Goal: Use online tool/utility: Utilize a website feature to perform a specific function

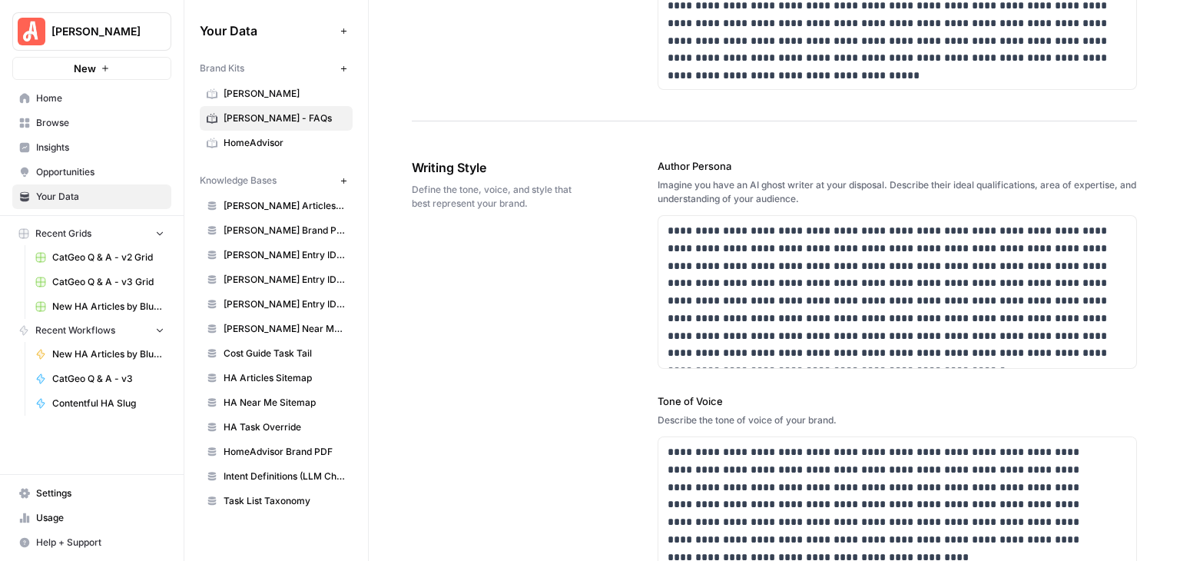
scroll to position [845, 0]
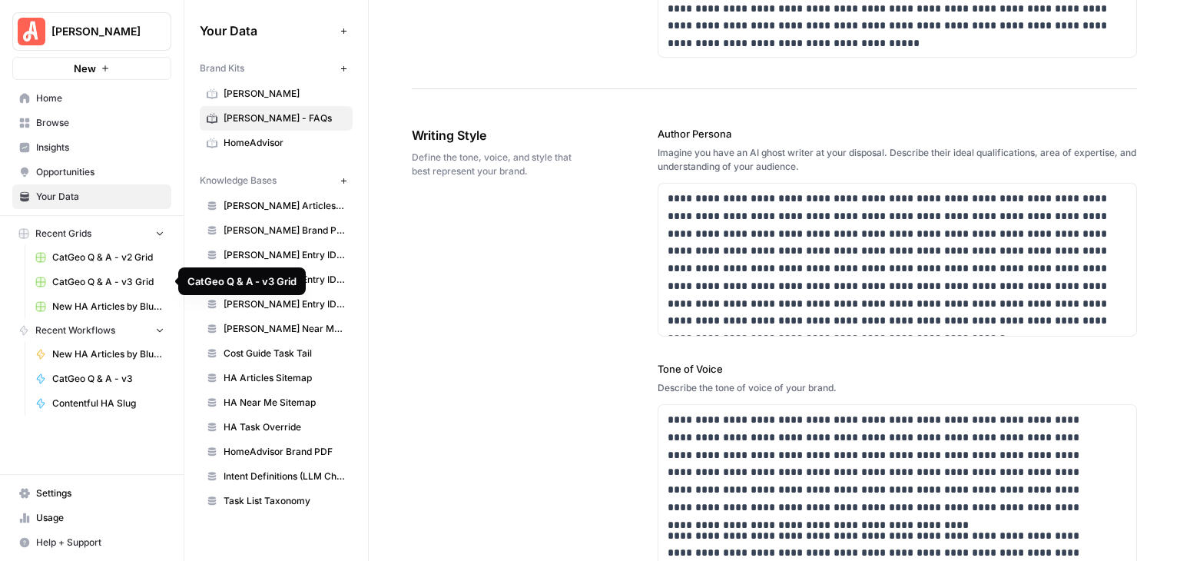
click at [114, 278] on span "CatGeo Q & A - v3 Grid" at bounding box center [108, 282] width 112 height 14
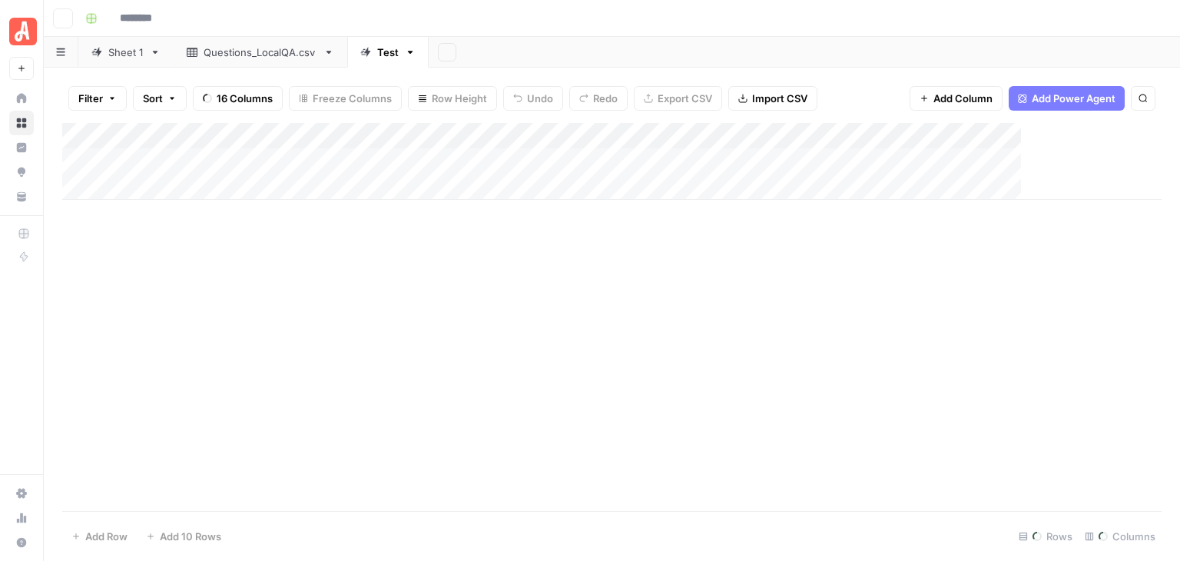
type input "**********"
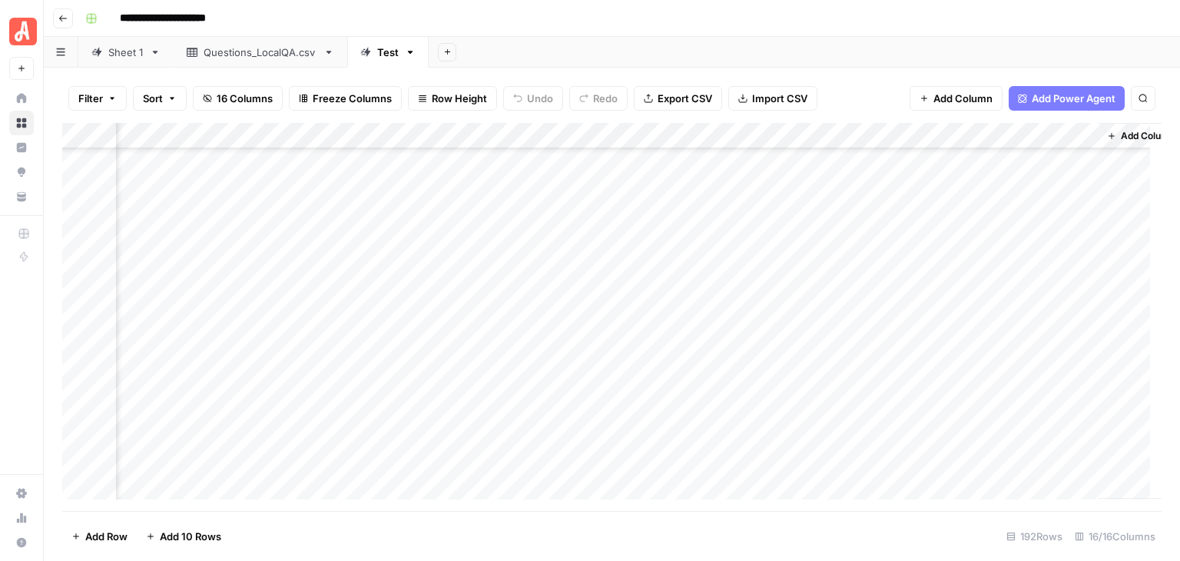
scroll to position [4687, 1533]
click at [194, 528] on span "Add 10 Rows" at bounding box center [190, 535] width 61 height 15
click at [193, 221] on div "Add Column" at bounding box center [611, 317] width 1099 height 388
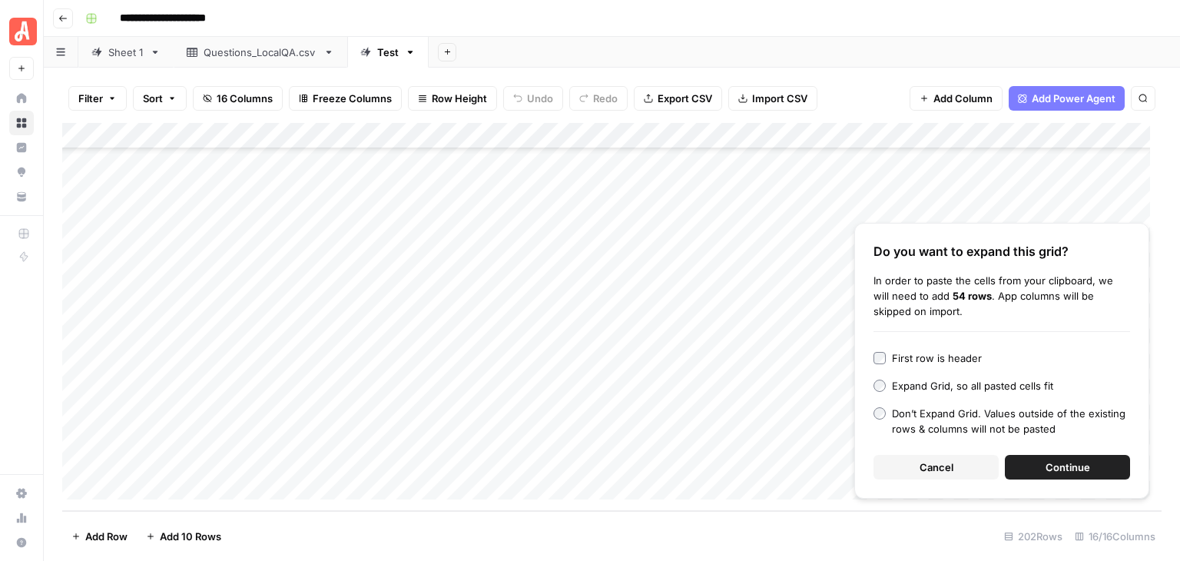
click at [1078, 472] on span "Continue" at bounding box center [1067, 466] width 45 height 15
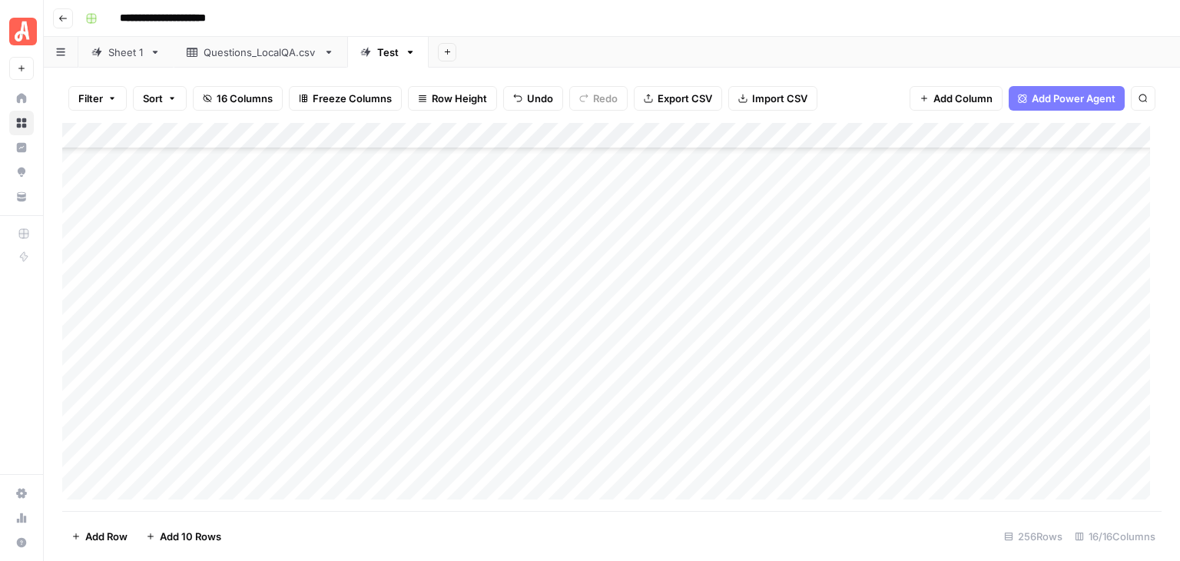
scroll to position [4823, 0]
click at [267, 357] on div "Add Column" at bounding box center [611, 317] width 1099 height 388
click at [395, 350] on div "Add Column" at bounding box center [611, 317] width 1099 height 388
click at [270, 345] on div "Add Column" at bounding box center [611, 317] width 1099 height 388
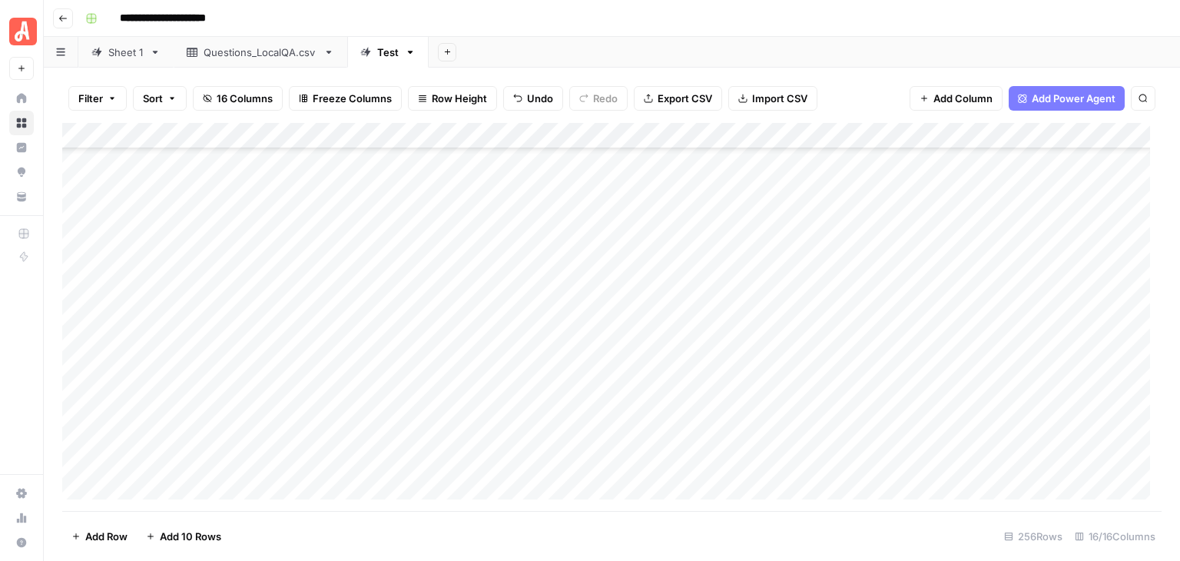
click at [77, 274] on div "Add Column" at bounding box center [611, 317] width 1099 height 388
click at [77, 455] on div "Add Column" at bounding box center [611, 317] width 1099 height 388
click at [544, 348] on div "Add Column" at bounding box center [611, 317] width 1099 height 388
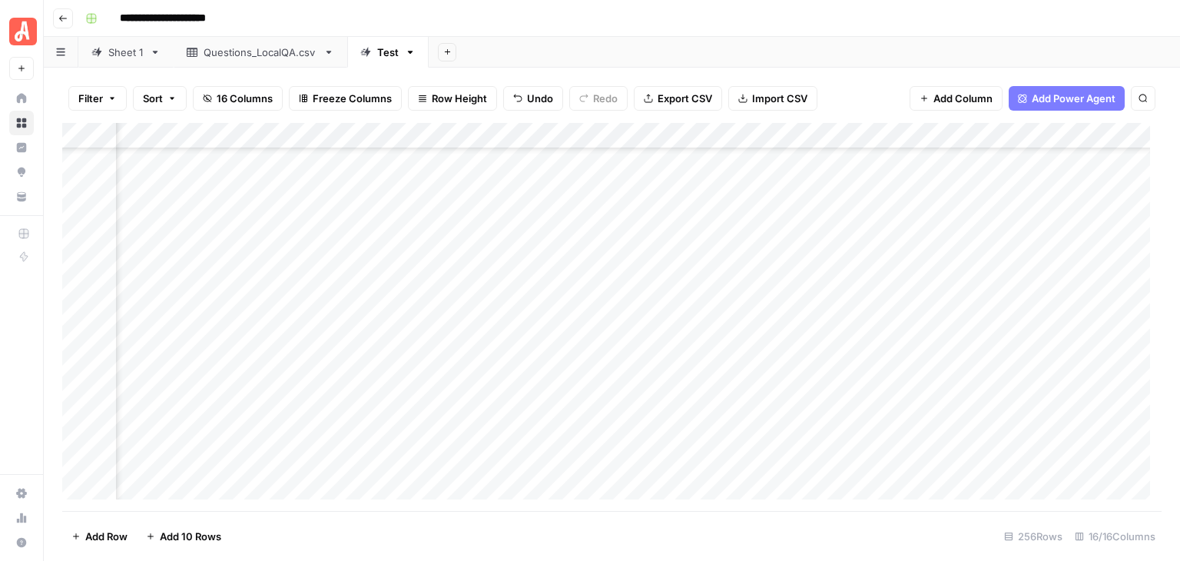
scroll to position [4899, 124]
click at [80, 271] on div "Add Column" at bounding box center [611, 317] width 1099 height 388
click at [81, 458] on div "Add Column" at bounding box center [611, 317] width 1099 height 388
click at [125, 532] on span "Delete 64 Rows" at bounding box center [108, 535] width 75 height 15
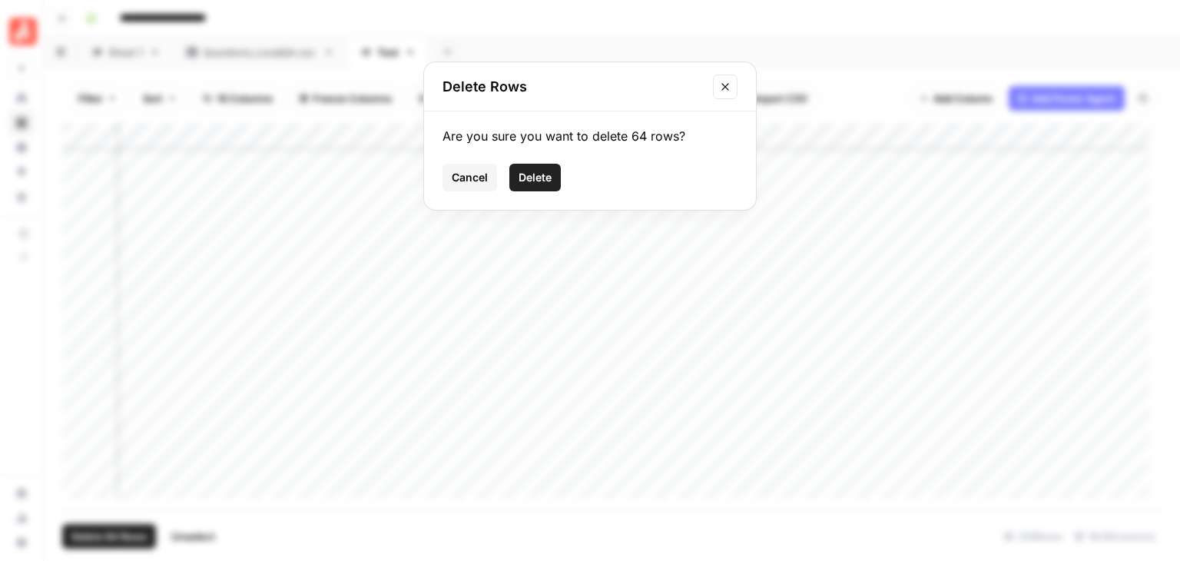
click at [539, 180] on span "Delete" at bounding box center [534, 177] width 33 height 15
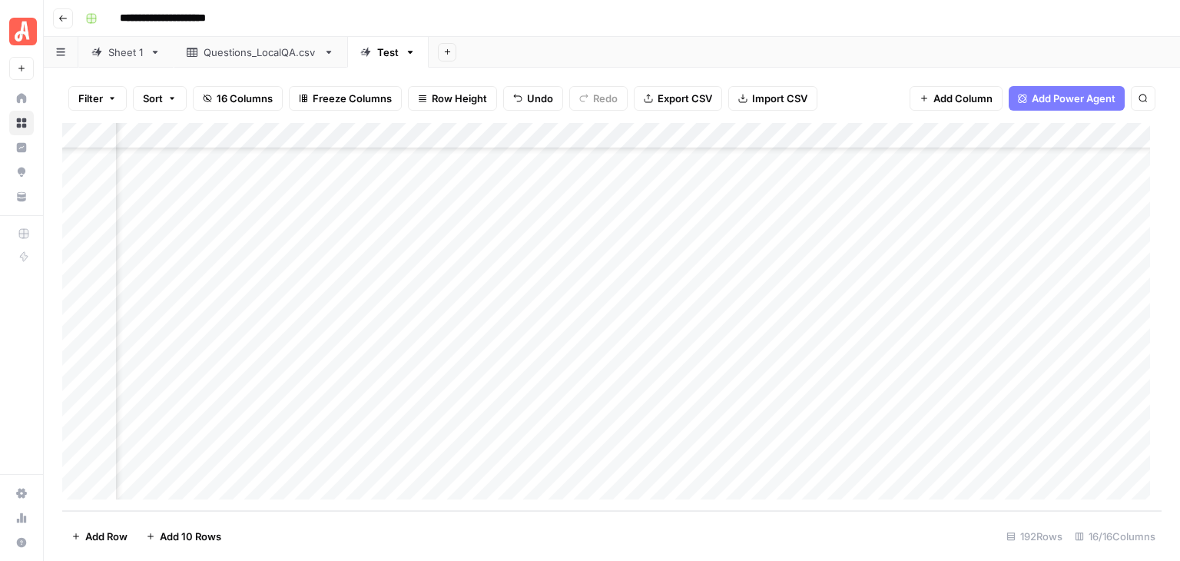
scroll to position [4687, 0]
click at [217, 534] on span "Add 10 Rows" at bounding box center [190, 535] width 61 height 15
click at [225, 230] on div "Add Column" at bounding box center [611, 317] width 1099 height 388
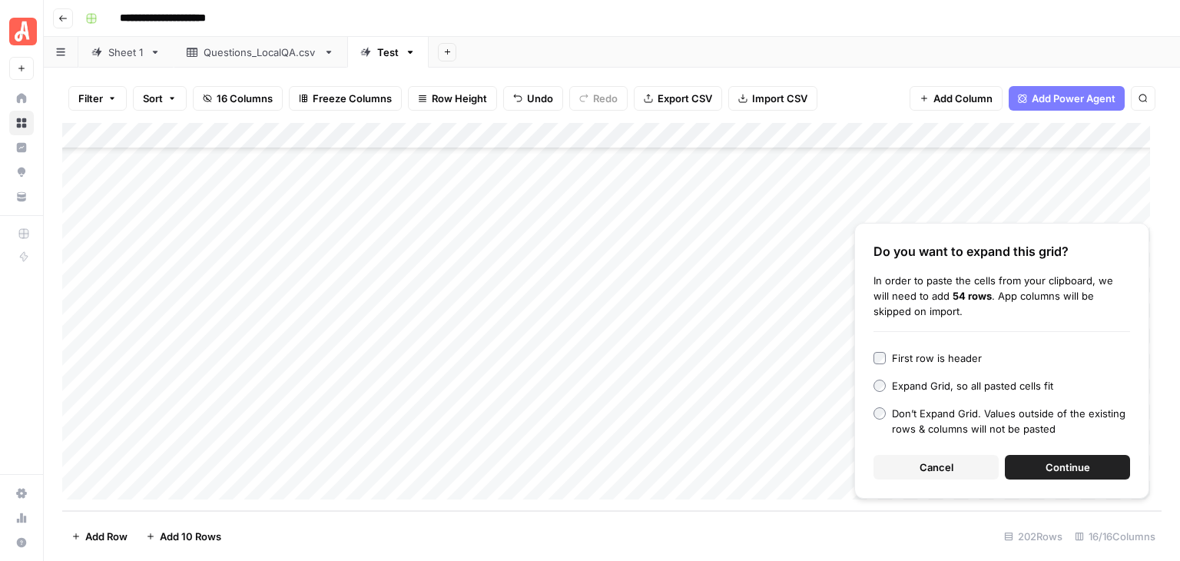
click at [1087, 469] on span "Continue" at bounding box center [1067, 466] width 45 height 15
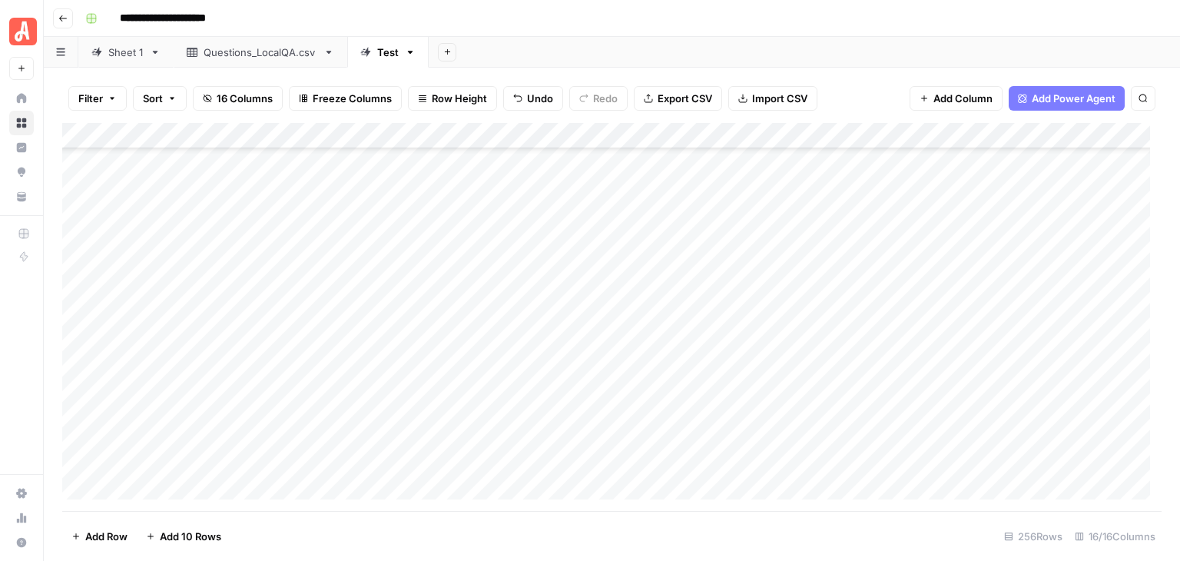
scroll to position [4976, 0]
click at [249, 51] on div "Questions_LocalQA.csv" at bounding box center [260, 52] width 114 height 15
click at [108, 55] on div "Sheet 1" at bounding box center [125, 52] width 35 height 15
click at [382, 53] on div "Test" at bounding box center [388, 52] width 22 height 15
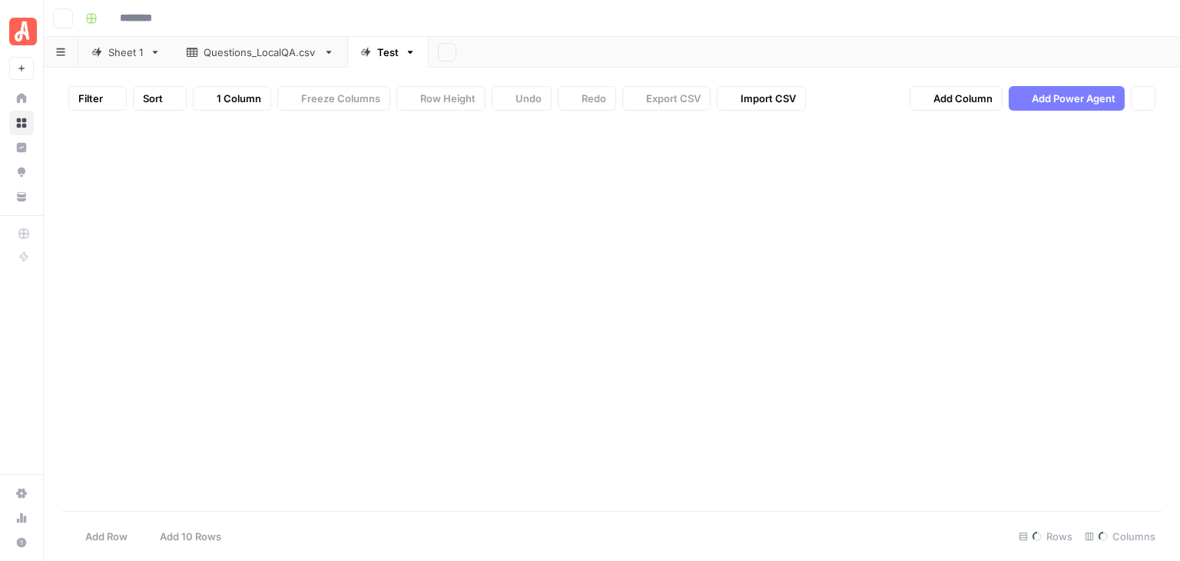
type input "**********"
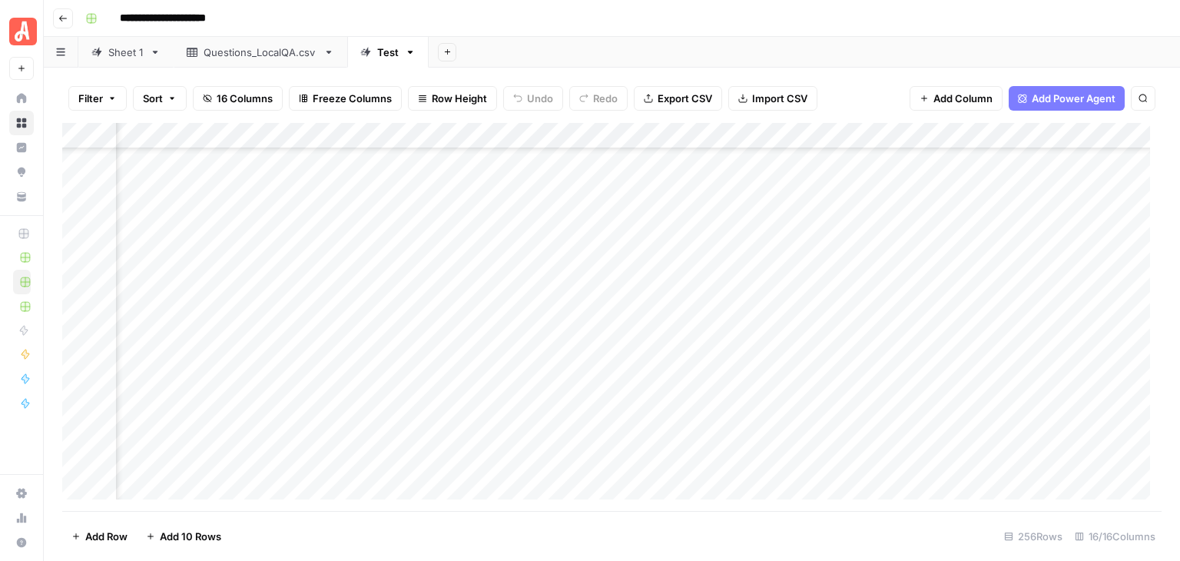
scroll to position [4870, 255]
click at [806, 301] on div "Add Column" at bounding box center [611, 317] width 1099 height 388
click at [814, 542] on footer "Add Row Add 10 Rows 256 Rows 16/16 Columns" at bounding box center [611, 536] width 1099 height 50
click at [819, 531] on footer "Add Row Add 10 Rows 256 Rows 16/16 Columns" at bounding box center [611, 536] width 1099 height 50
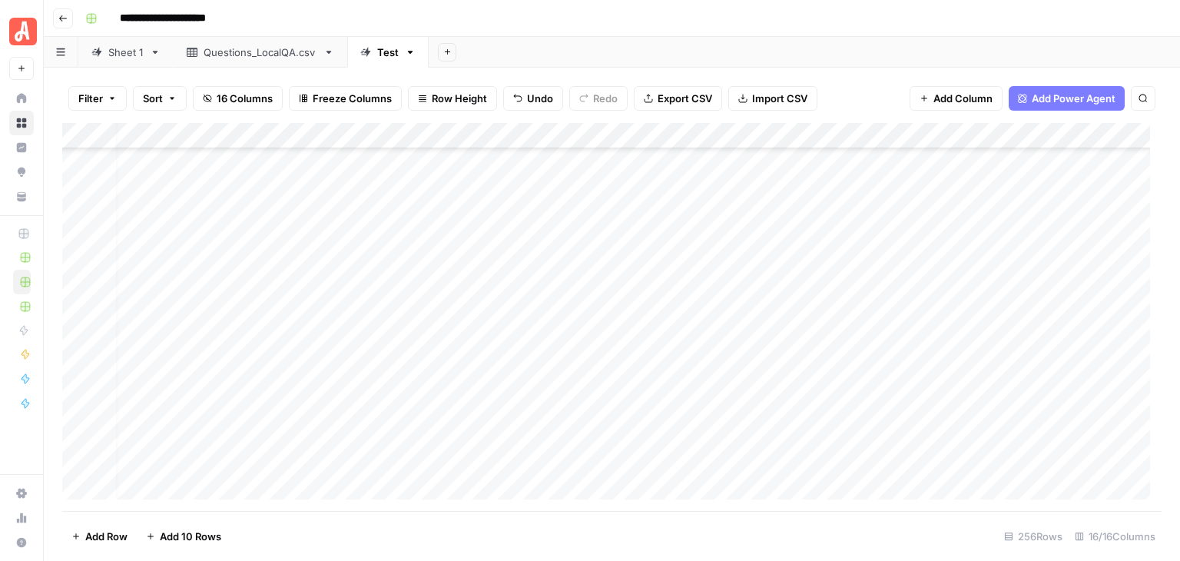
scroll to position [4976, 0]
click at [869, 29] on div "**********" at bounding box center [621, 18] width 1085 height 25
drag, startPoint x: 783, startPoint y: 139, endPoint x: 650, endPoint y: 153, distance: 133.6
click at [650, 153] on div "Add Column" at bounding box center [611, 317] width 1099 height 388
drag, startPoint x: 556, startPoint y: 133, endPoint x: 448, endPoint y: 160, distance: 111.7
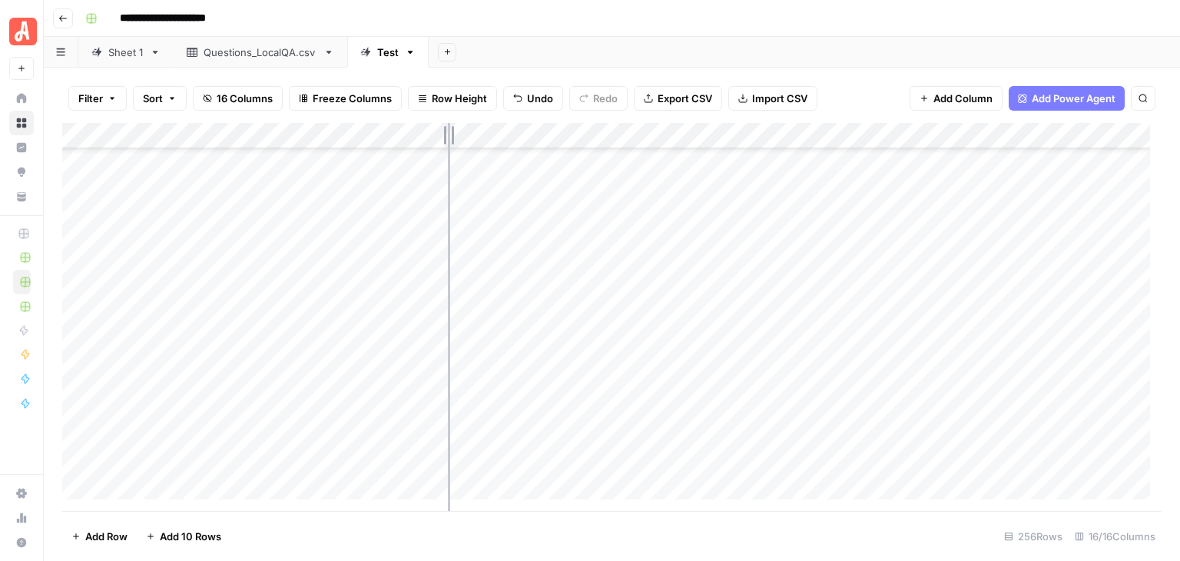
click at [448, 160] on div "Add Column" at bounding box center [611, 317] width 1099 height 388
click at [75, 198] on div "Add Column" at bounding box center [611, 317] width 1099 height 388
click at [80, 458] on div "Add Column" at bounding box center [611, 317] width 1099 height 388
click at [107, 533] on span "Delete 64 Rows" at bounding box center [108, 535] width 75 height 15
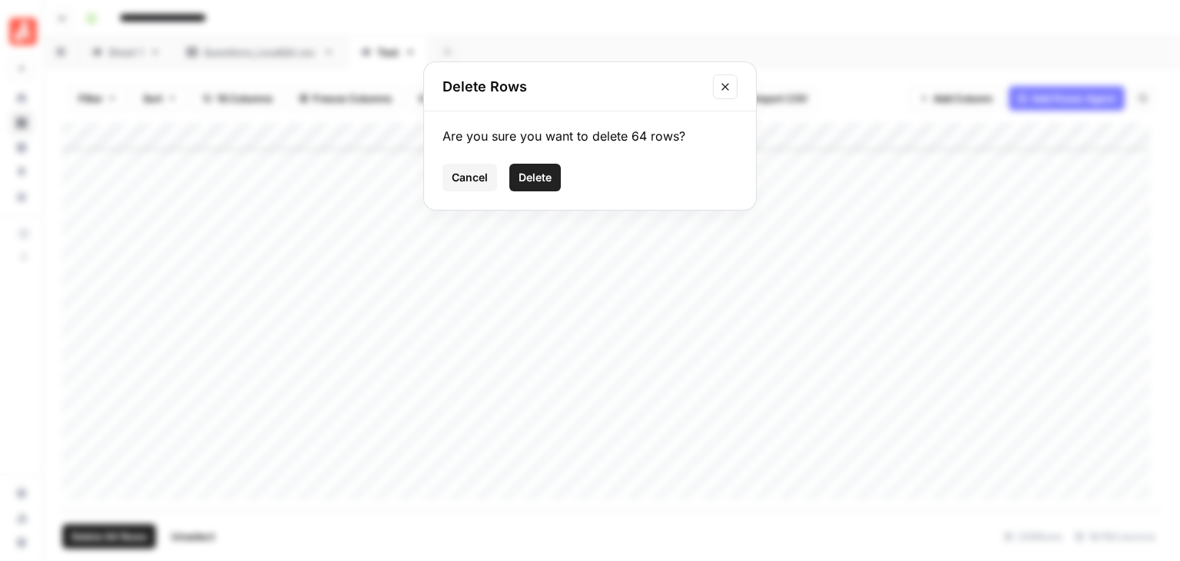
click at [554, 172] on button "Delete" at bounding box center [534, 178] width 51 height 28
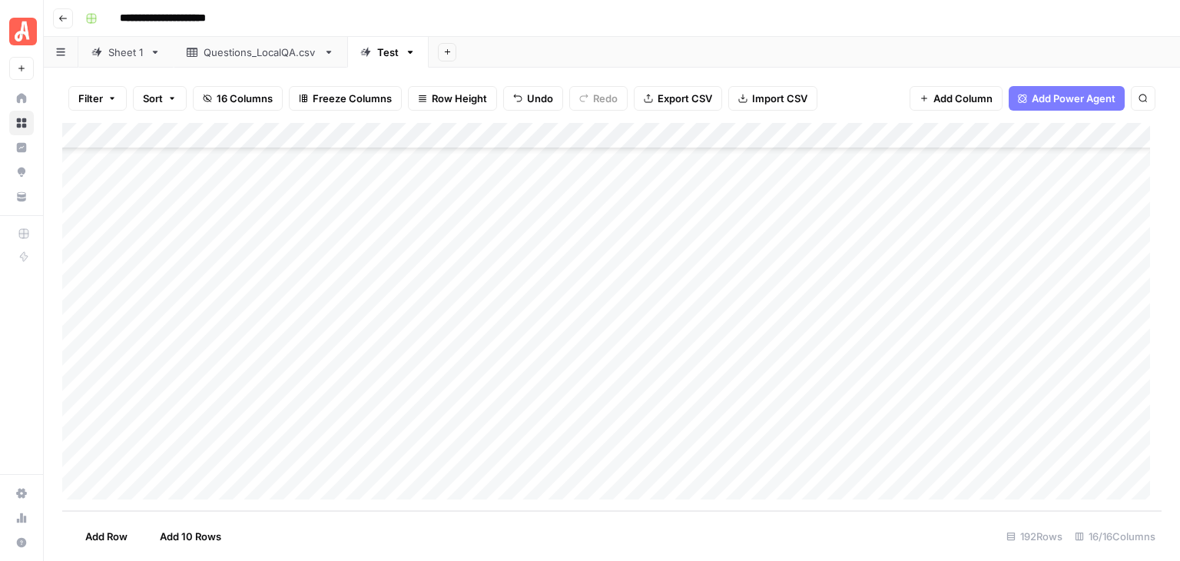
scroll to position [4687, 0]
click at [196, 533] on span "Add 10 Rows" at bounding box center [190, 535] width 61 height 15
click at [246, 231] on div "Add Column" at bounding box center [611, 317] width 1099 height 388
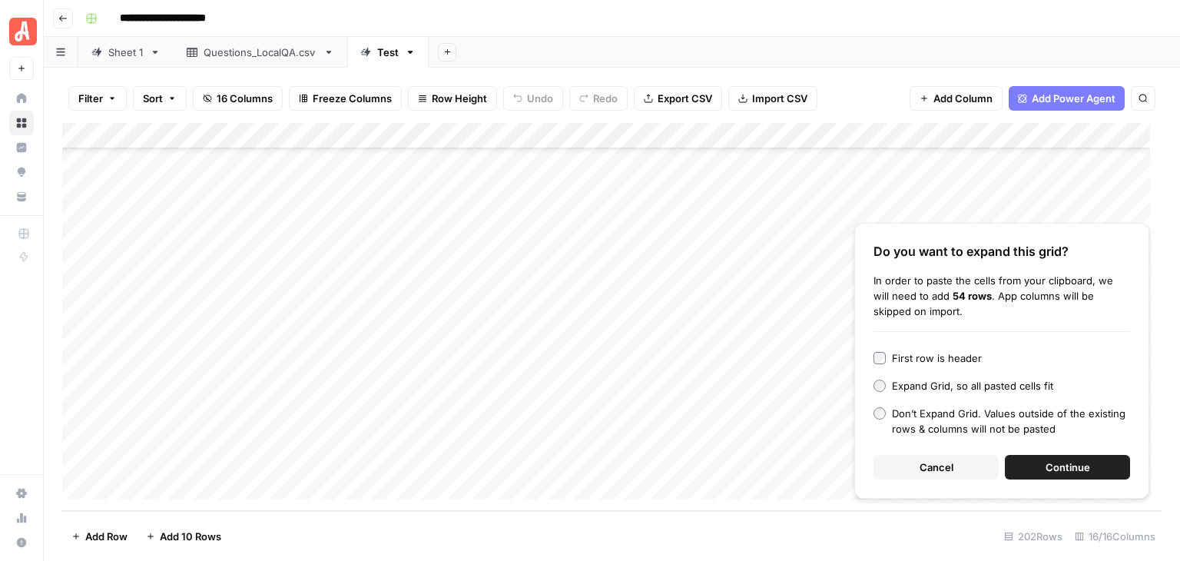
click at [1075, 465] on span "Continue" at bounding box center [1067, 466] width 45 height 15
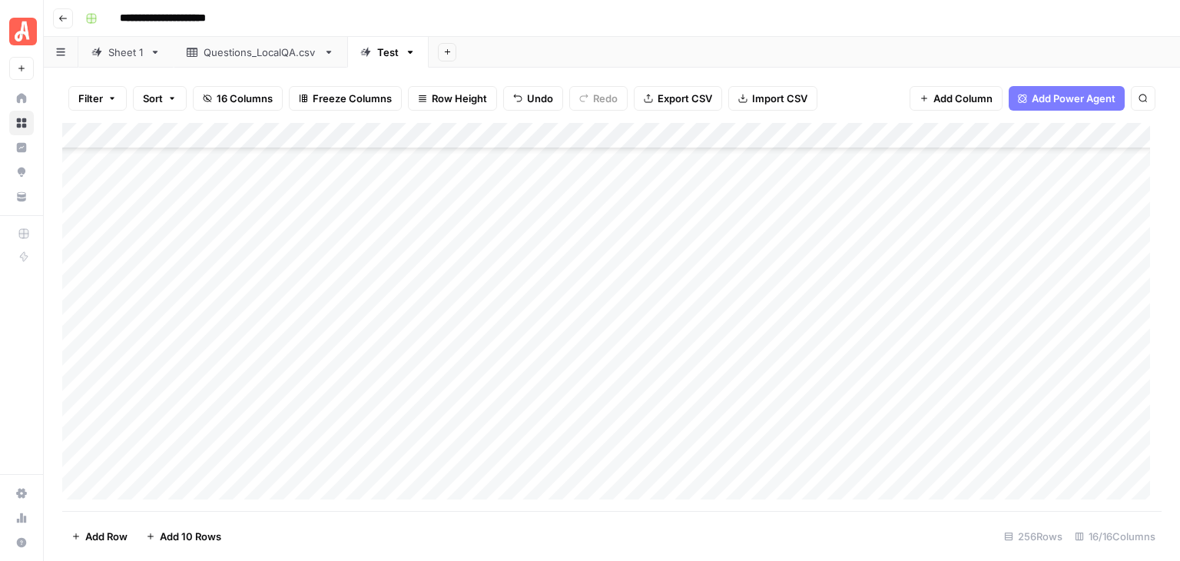
scroll to position [4823, 0]
click at [270, 351] on div "Add Column" at bounding box center [611, 317] width 1099 height 388
click at [268, 379] on div "Add Column" at bounding box center [611, 317] width 1099 height 388
click at [265, 350] on div "Add Column" at bounding box center [611, 317] width 1099 height 388
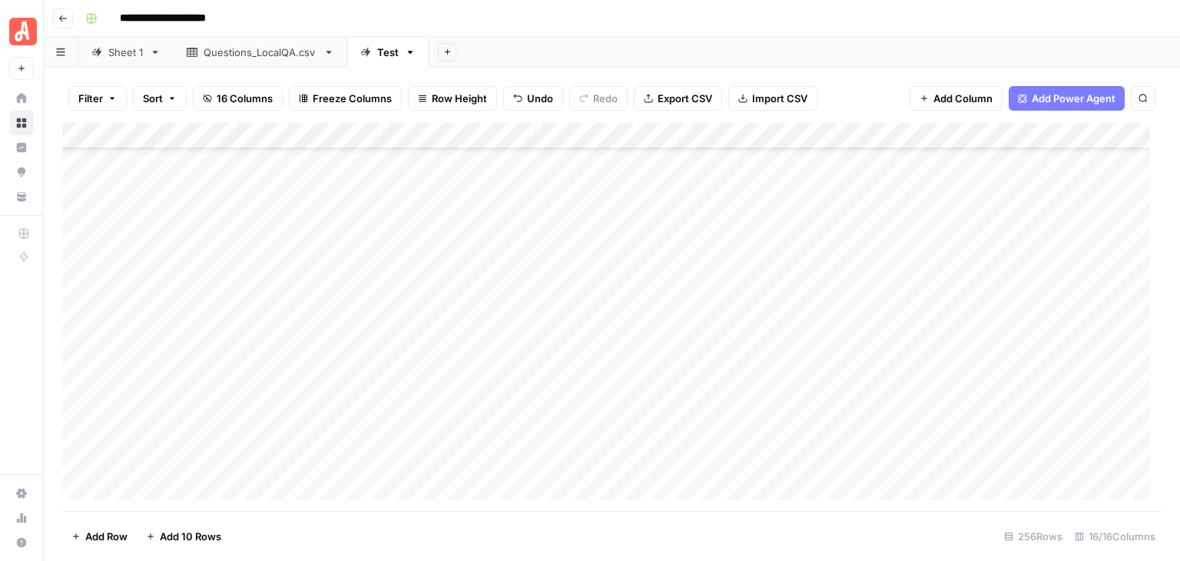
click at [623, 270] on div "Add Column" at bounding box center [611, 317] width 1099 height 388
click at [789, 276] on div "Add Column" at bounding box center [611, 317] width 1099 height 388
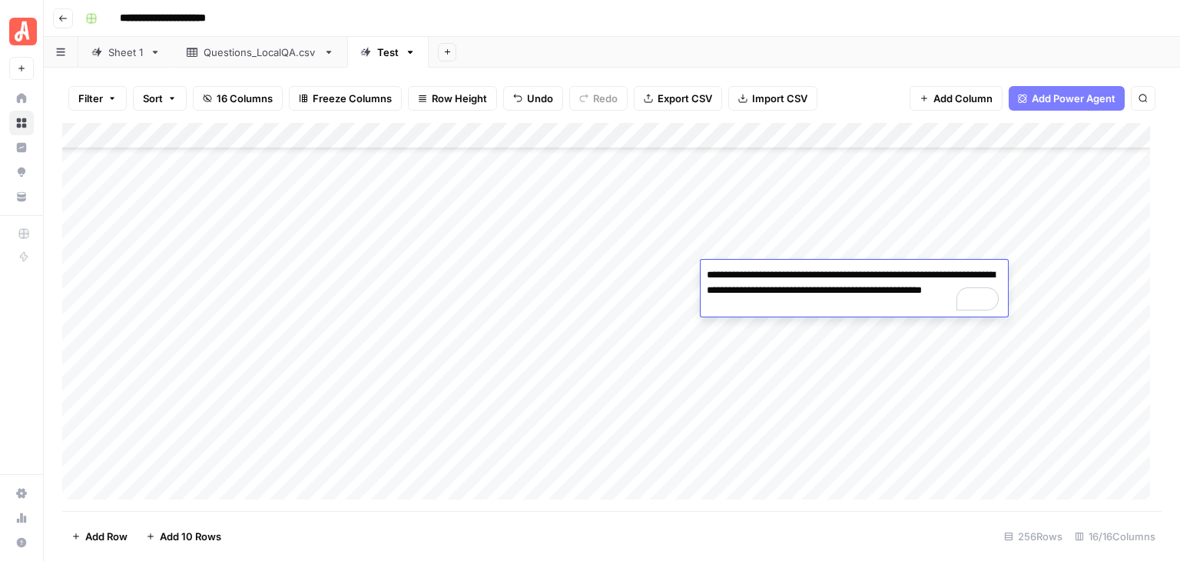
click at [792, 33] on header "**********" at bounding box center [612, 18] width 1136 height 37
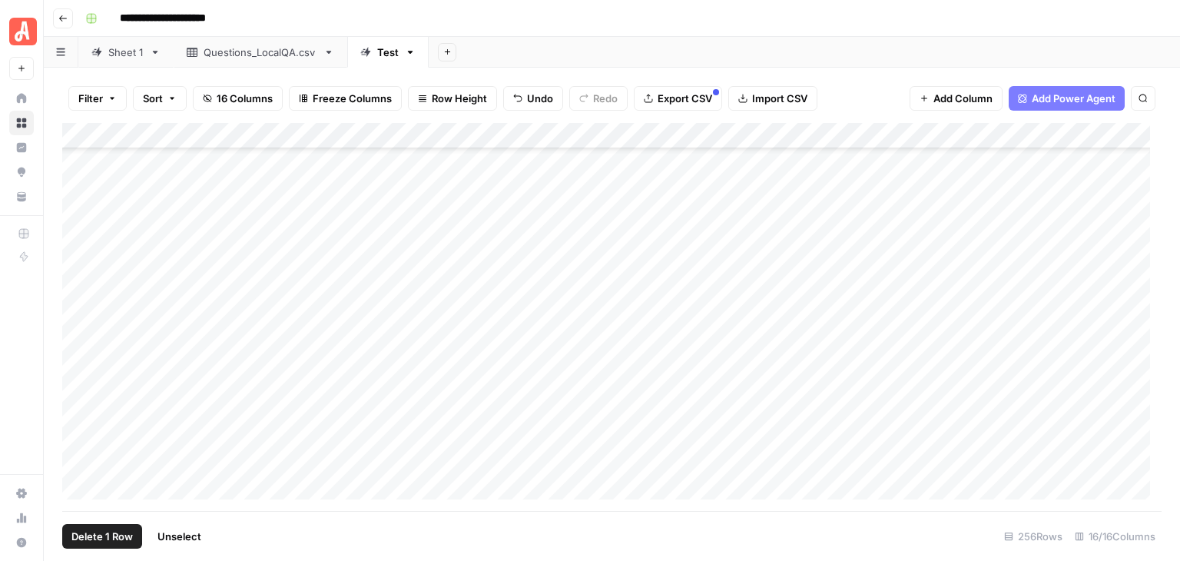
click at [81, 296] on div "Add Column" at bounding box center [611, 317] width 1099 height 388
click at [76, 462] on div "Add Column" at bounding box center [611, 317] width 1099 height 388
click at [665, 136] on div "Add Column" at bounding box center [611, 317] width 1099 height 388
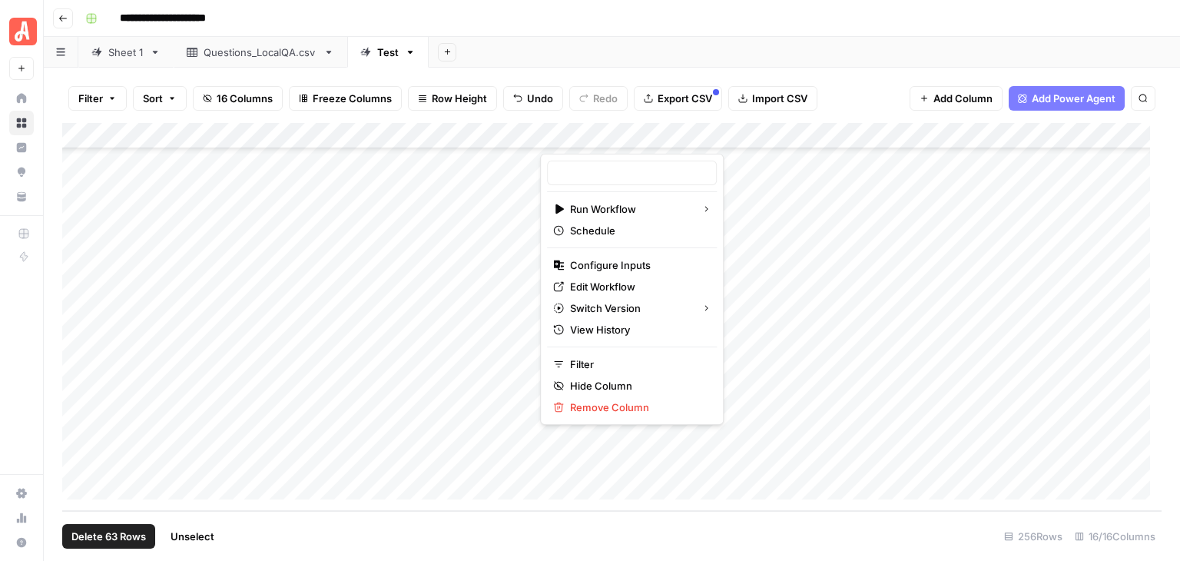
type input "CatGeo Q & A - v3"
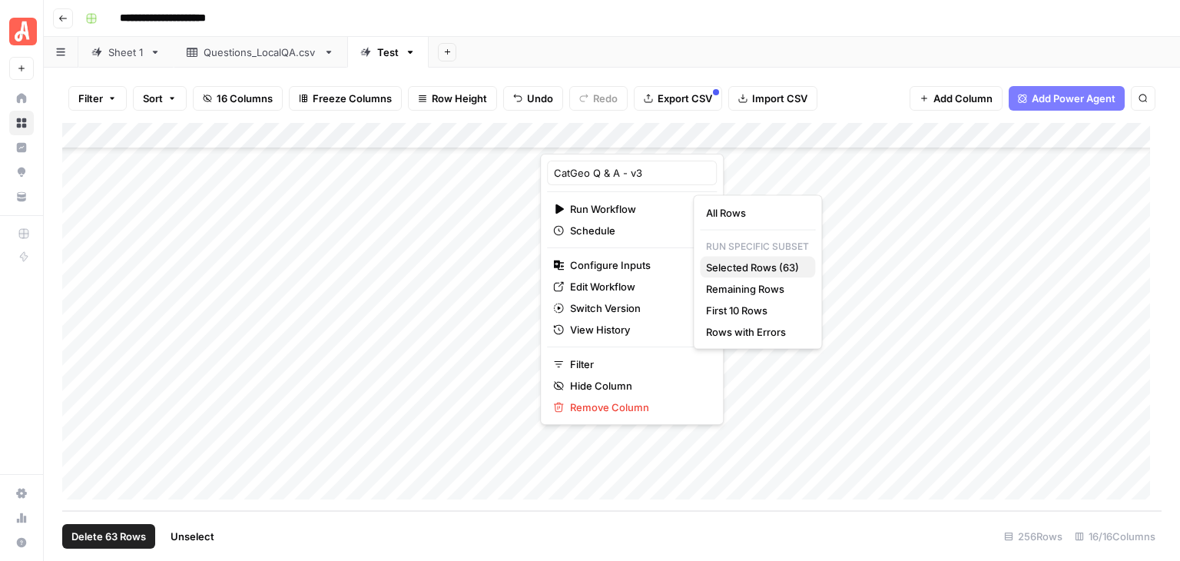
click at [779, 271] on span "Selected Rows (63)" at bounding box center [754, 267] width 97 height 15
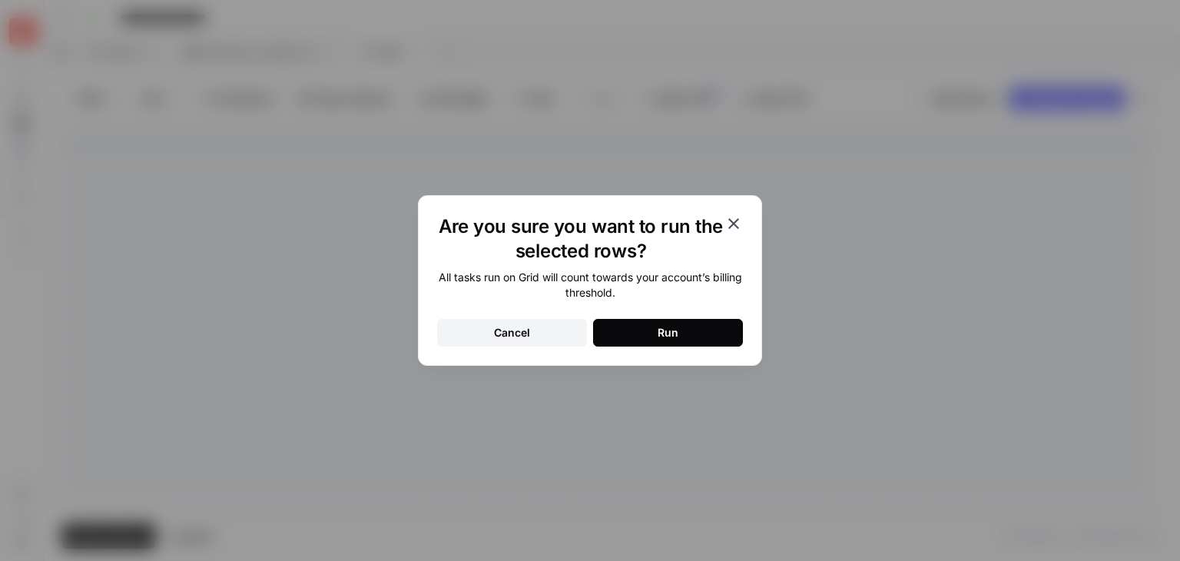
click at [716, 334] on button "Run" at bounding box center [668, 333] width 150 height 28
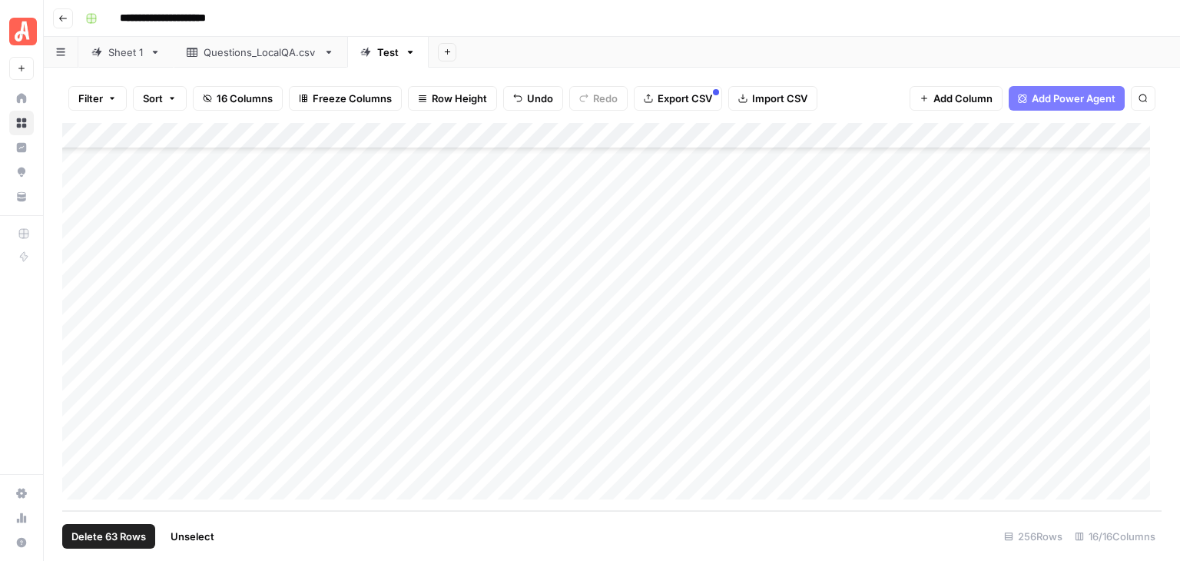
click at [206, 531] on span "Unselect" at bounding box center [192, 535] width 44 height 15
click at [78, 194] on div "Add Column" at bounding box center [611, 317] width 1099 height 388
click at [77, 458] on div "Add Column" at bounding box center [611, 317] width 1099 height 388
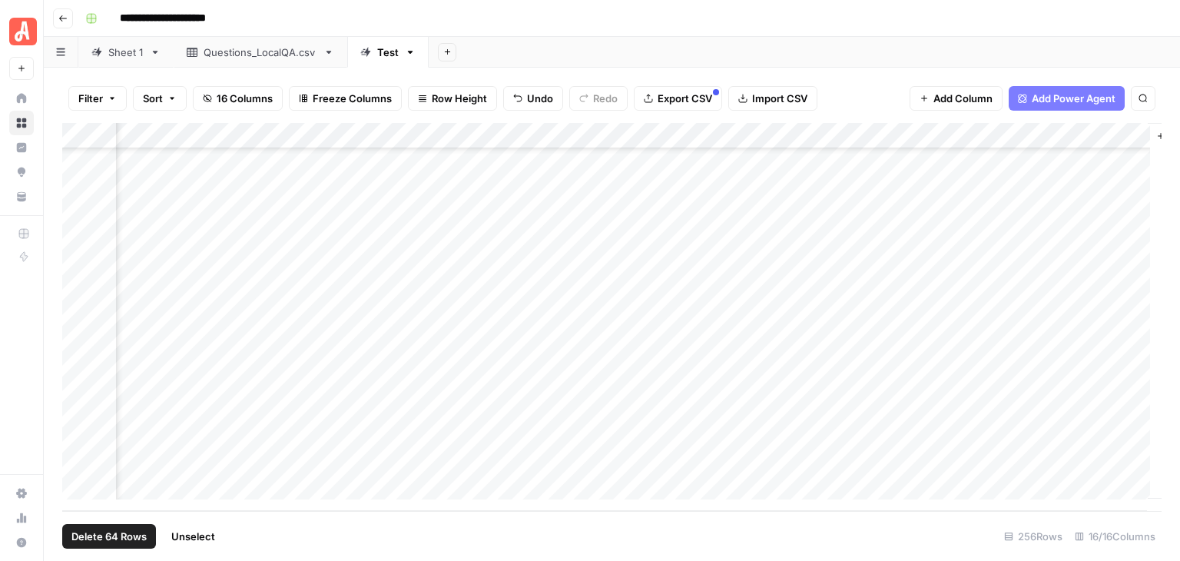
click at [972, 138] on div "Add Column" at bounding box center [611, 317] width 1099 height 388
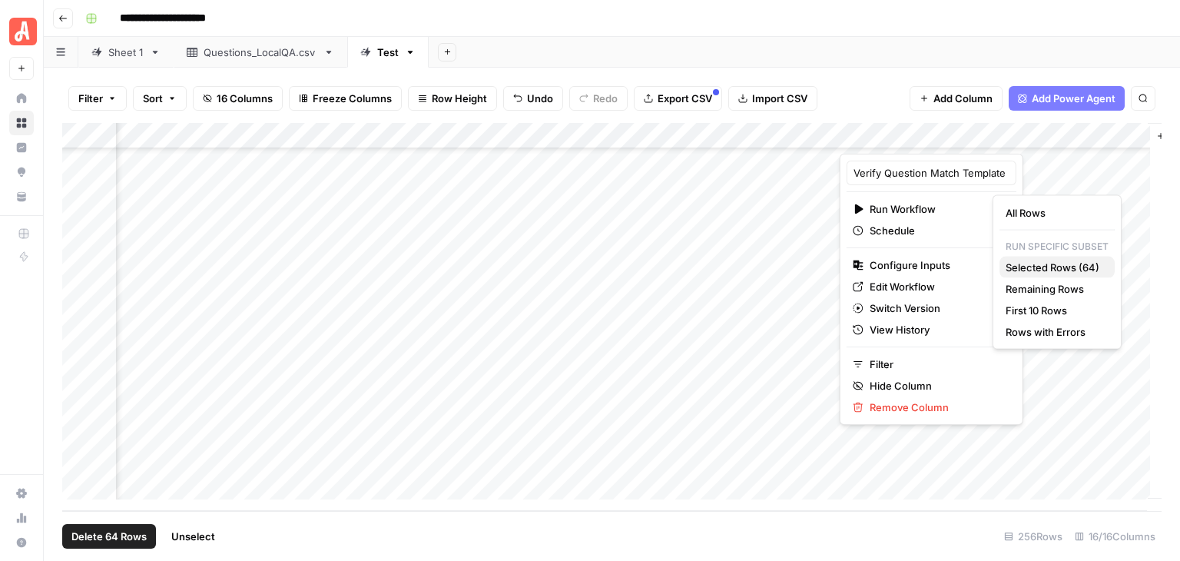
click at [1046, 257] on button "Selected Rows (64)" at bounding box center [1056, 267] width 115 height 22
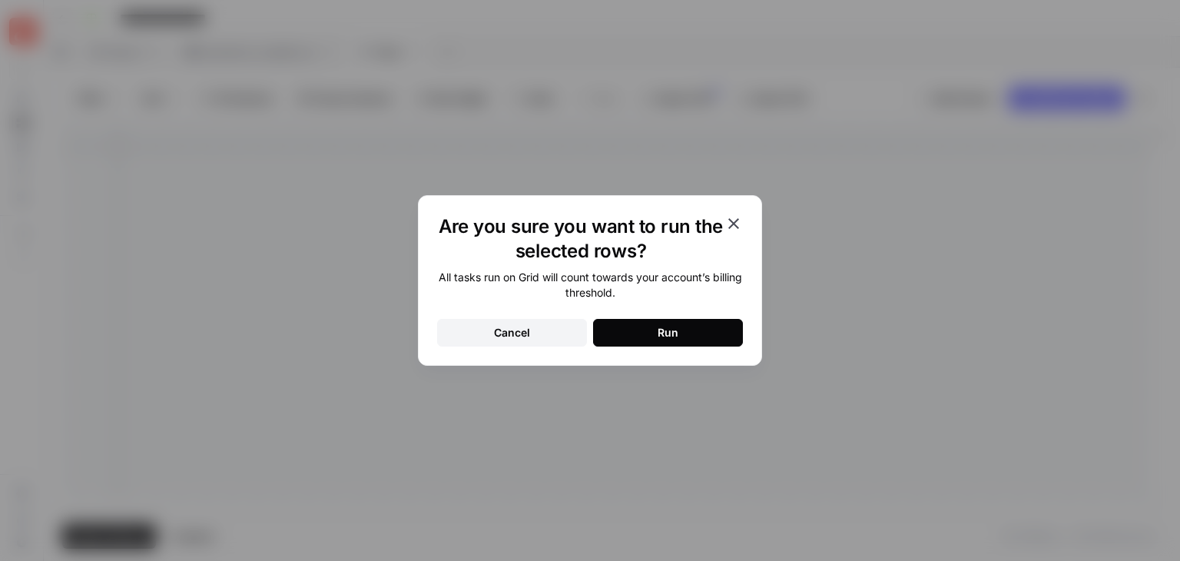
click at [694, 326] on button "Run" at bounding box center [668, 333] width 150 height 28
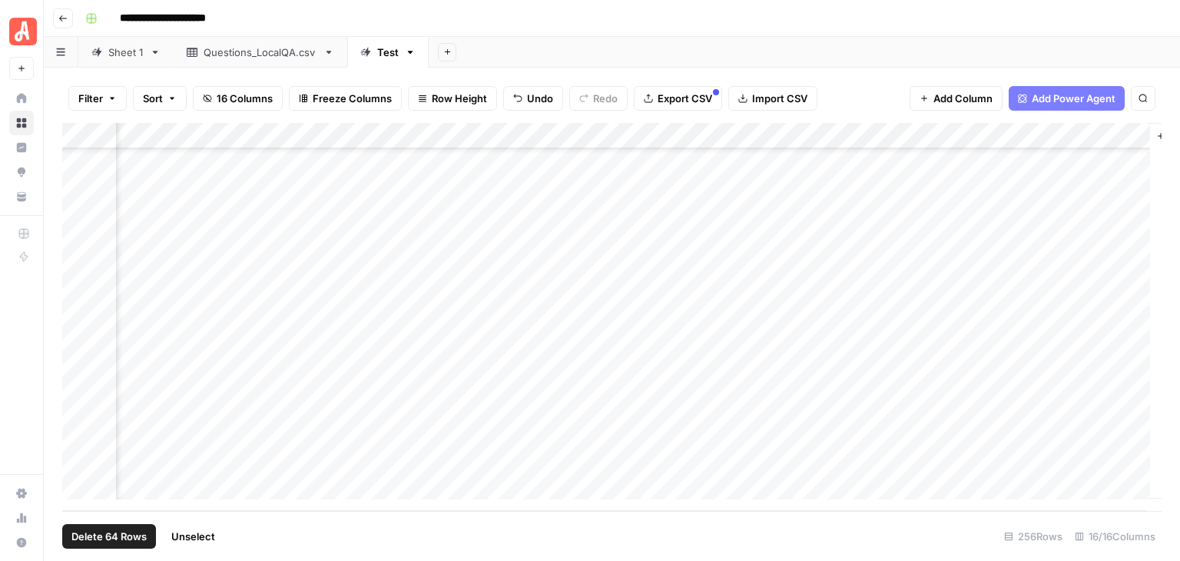
click at [196, 536] on span "Unselect" at bounding box center [193, 535] width 44 height 15
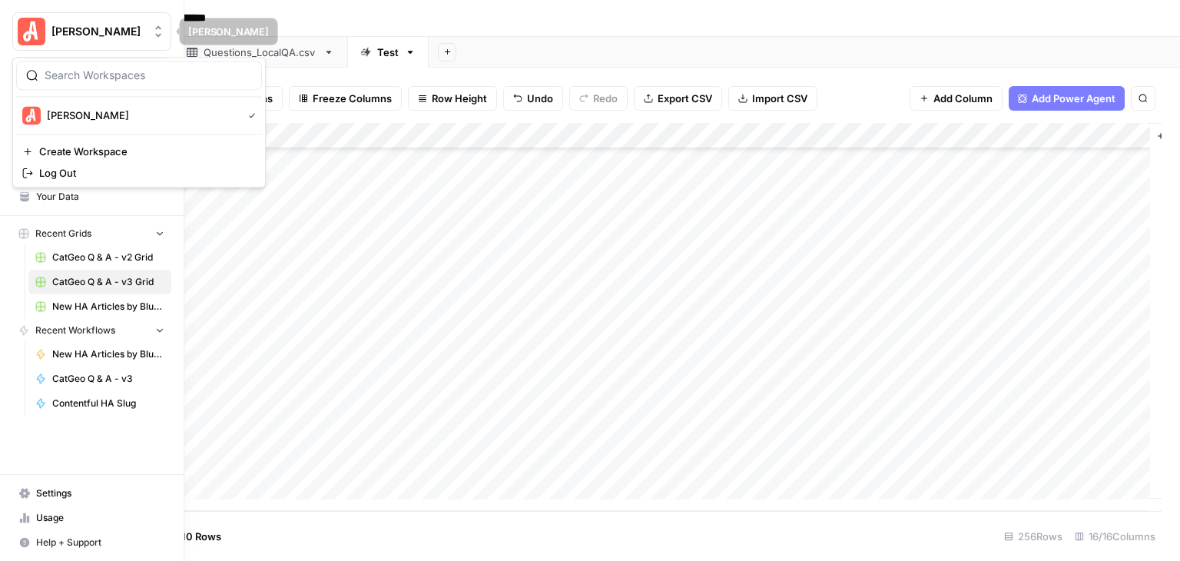
click at [49, 18] on button "[PERSON_NAME]" at bounding box center [91, 31] width 159 height 38
click at [82, 176] on span "Log Out" at bounding box center [144, 172] width 210 height 15
